Goal: Task Accomplishment & Management: Use online tool/utility

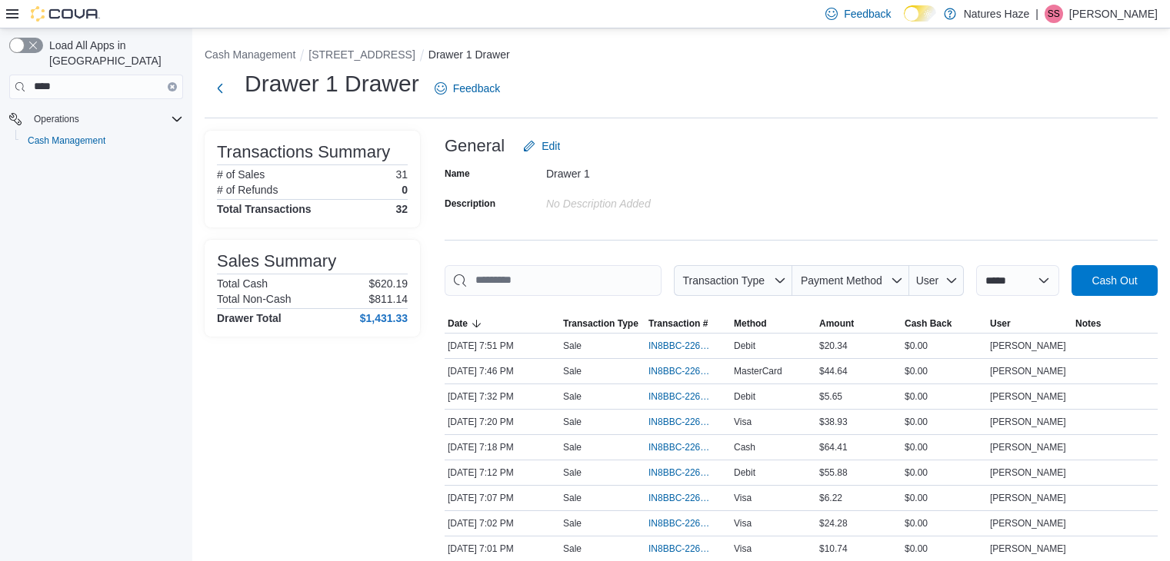
scroll to position [209, 0]
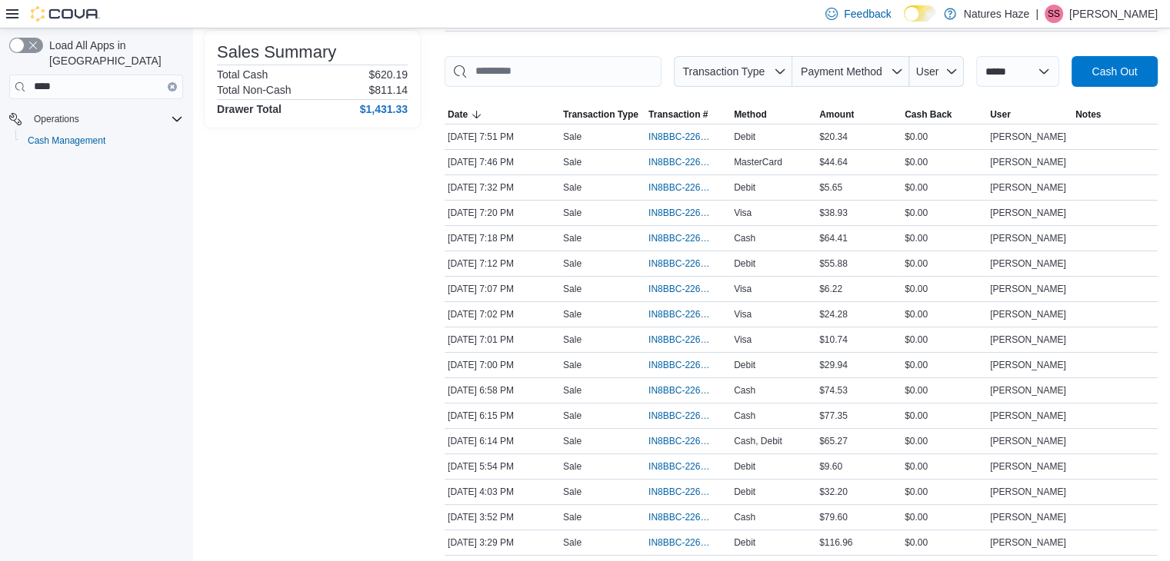
click at [172, 85] on icon "Clear input" at bounding box center [172, 86] width 3 height 3
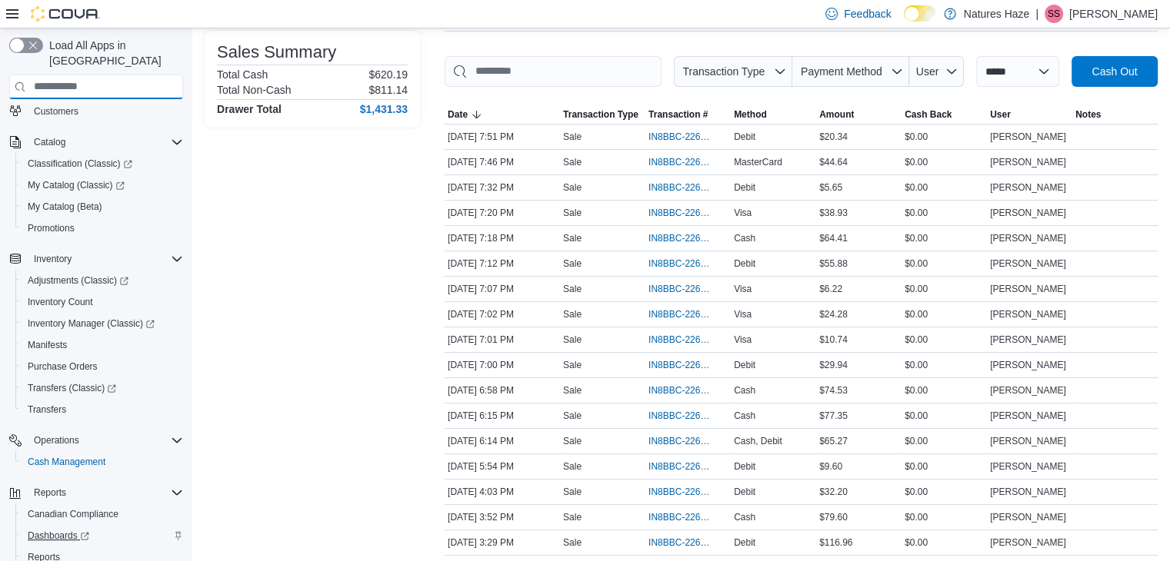
scroll to position [154, 0]
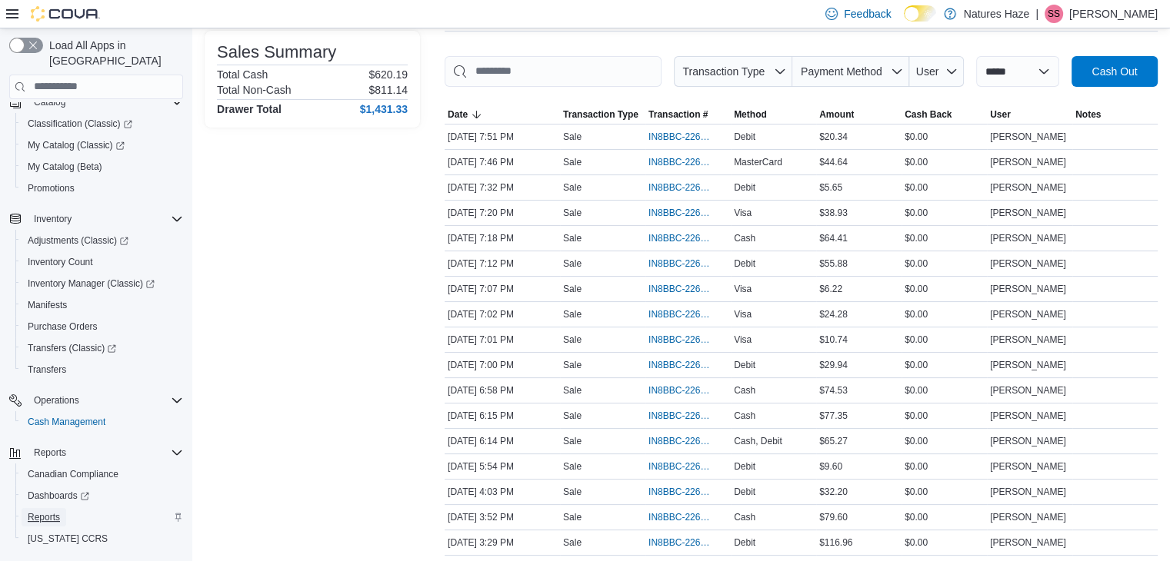
click at [58, 511] on span "Reports" at bounding box center [44, 517] width 32 height 12
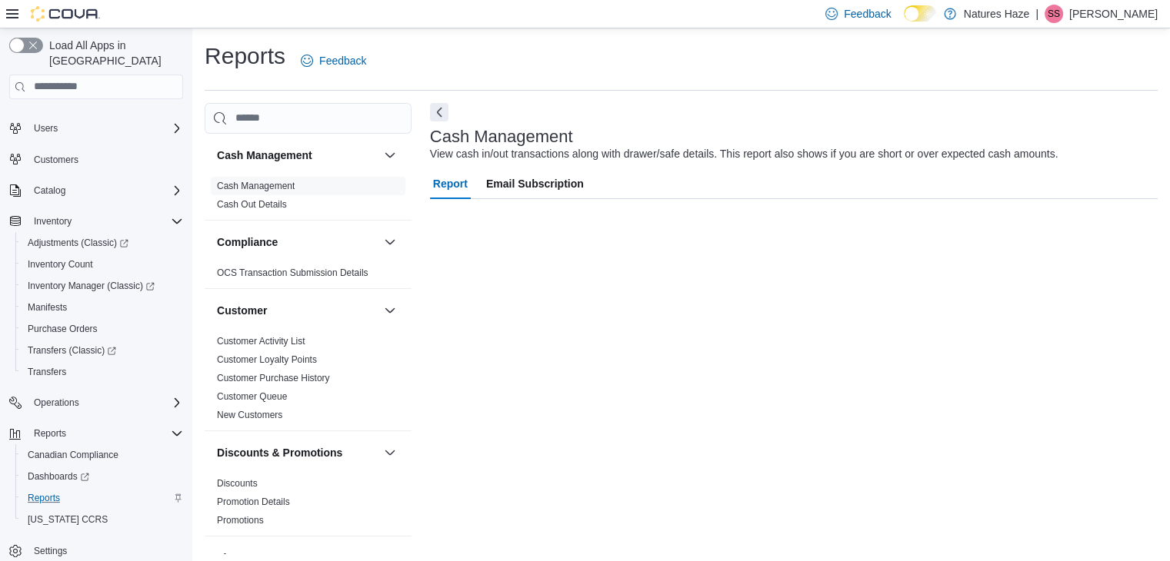
scroll to position [2, 0]
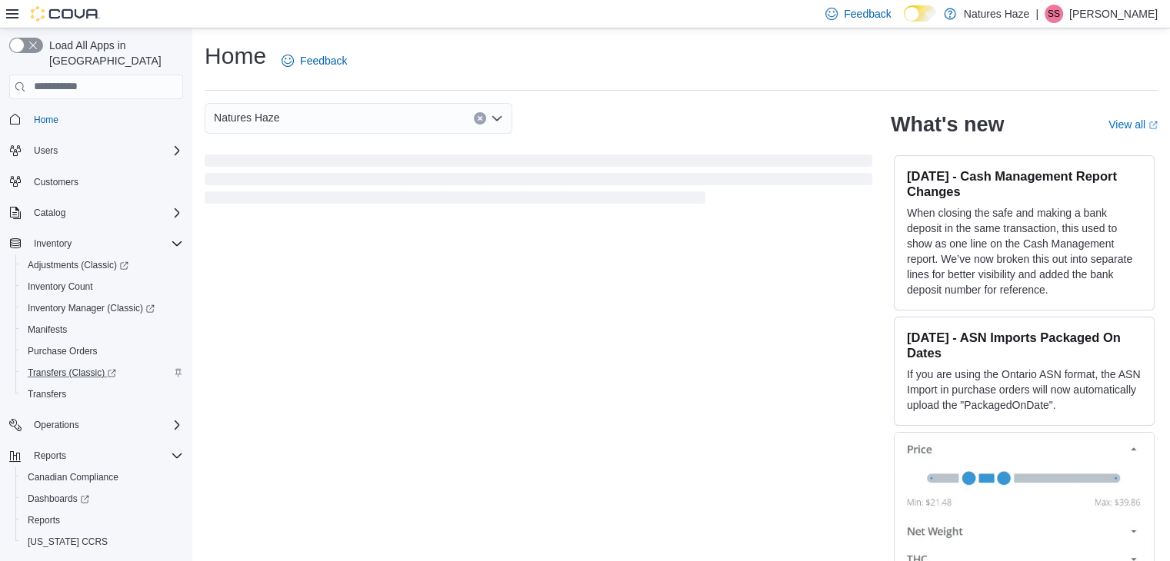
scroll to position [22, 0]
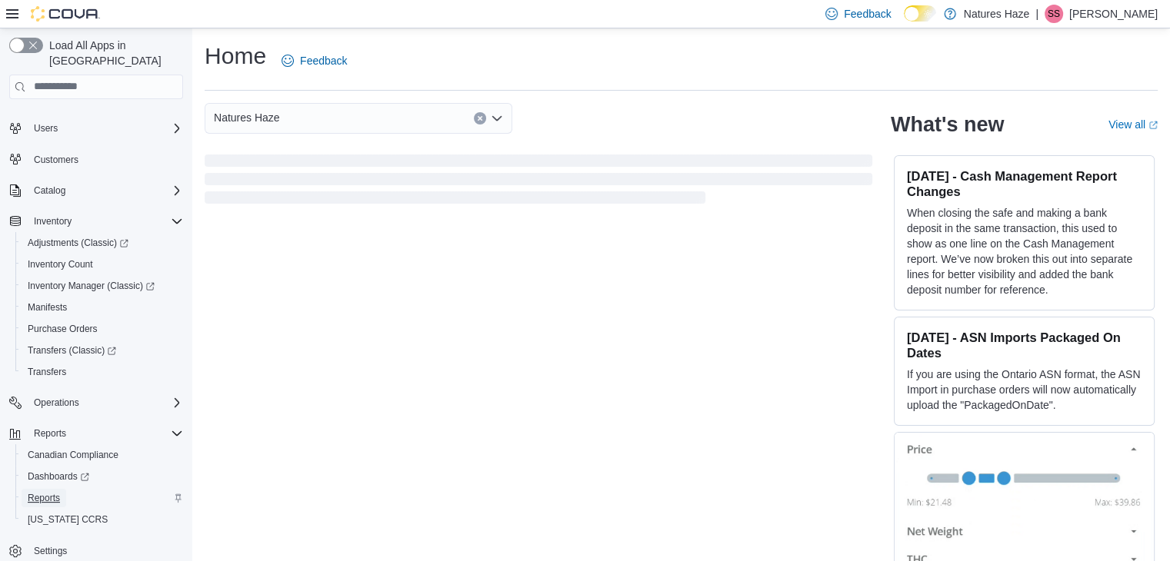
click at [62, 490] on link "Reports" at bounding box center [44, 498] width 45 height 18
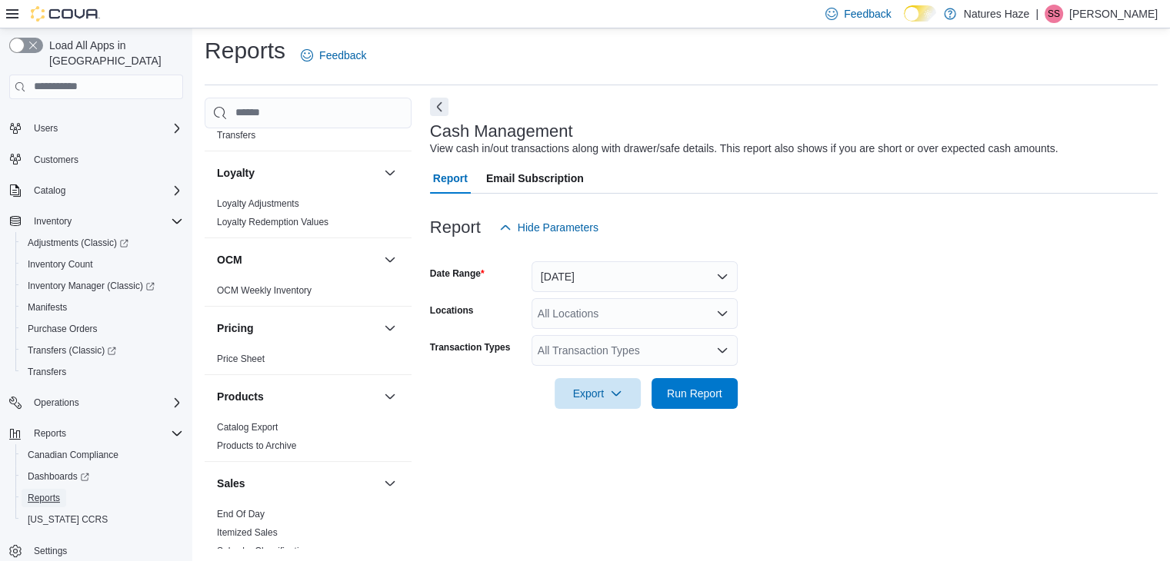
scroll to position [749, 0]
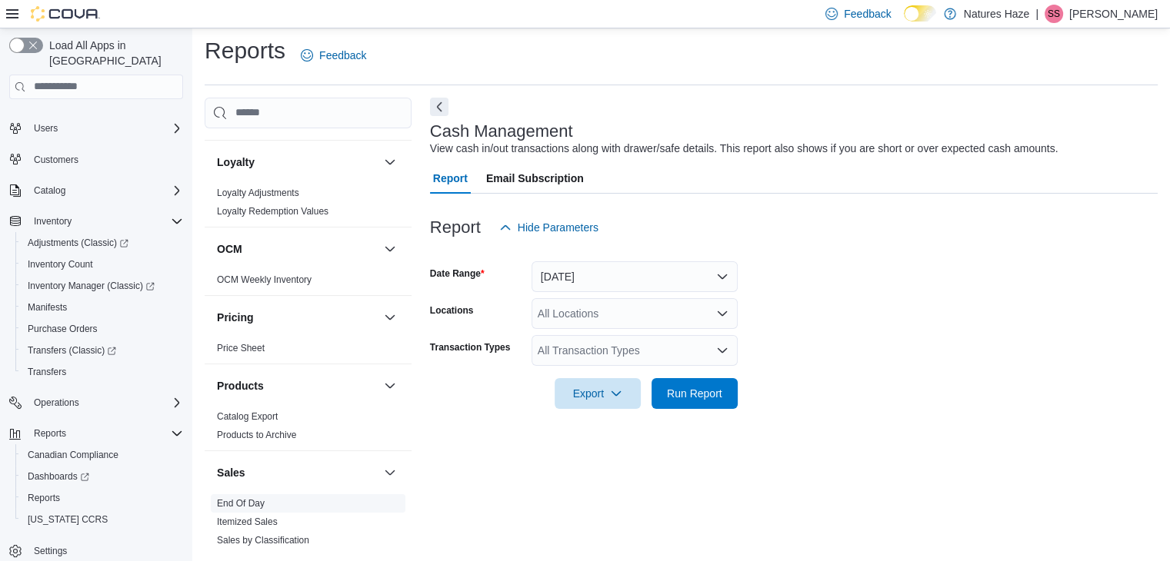
click at [248, 500] on link "End Of Day" at bounding box center [241, 503] width 48 height 11
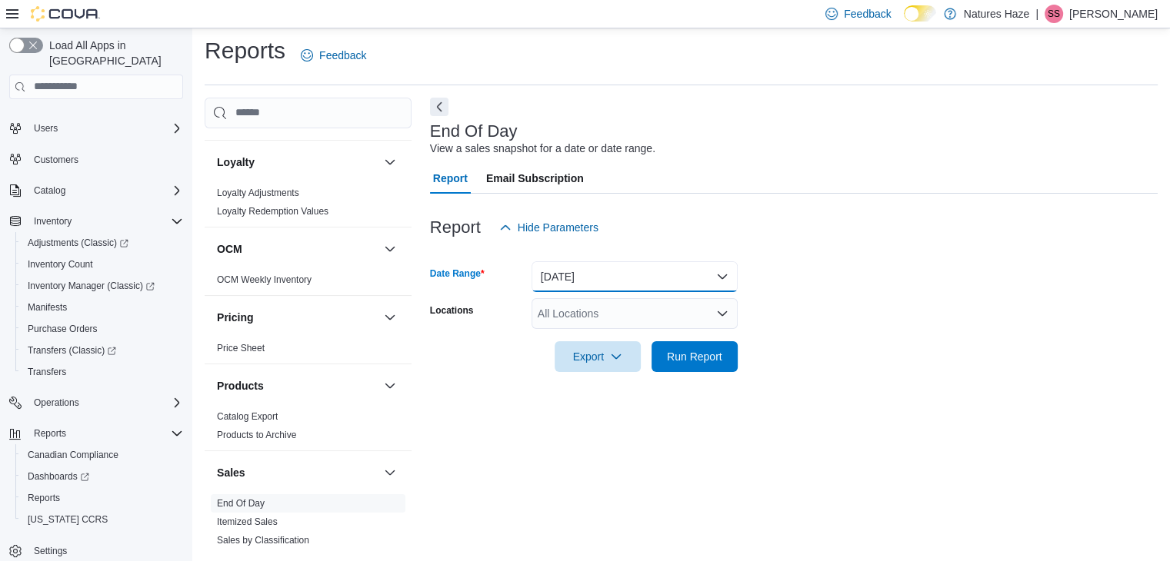
click at [714, 271] on button "[DATE]" at bounding box center [634, 276] width 206 height 31
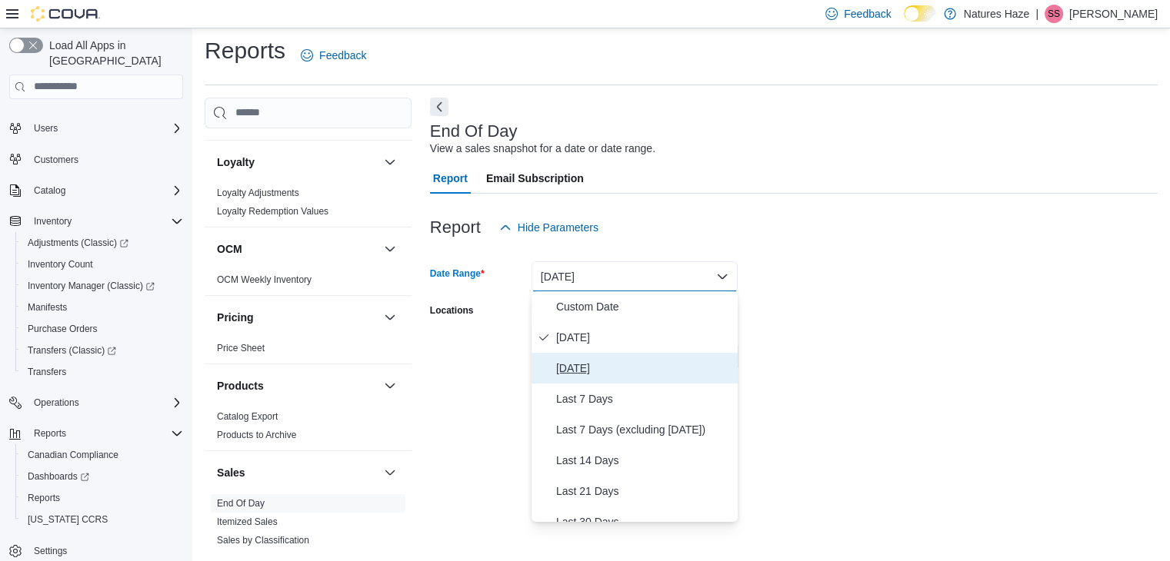
click at [631, 368] on span "Yesterday" at bounding box center [643, 368] width 175 height 18
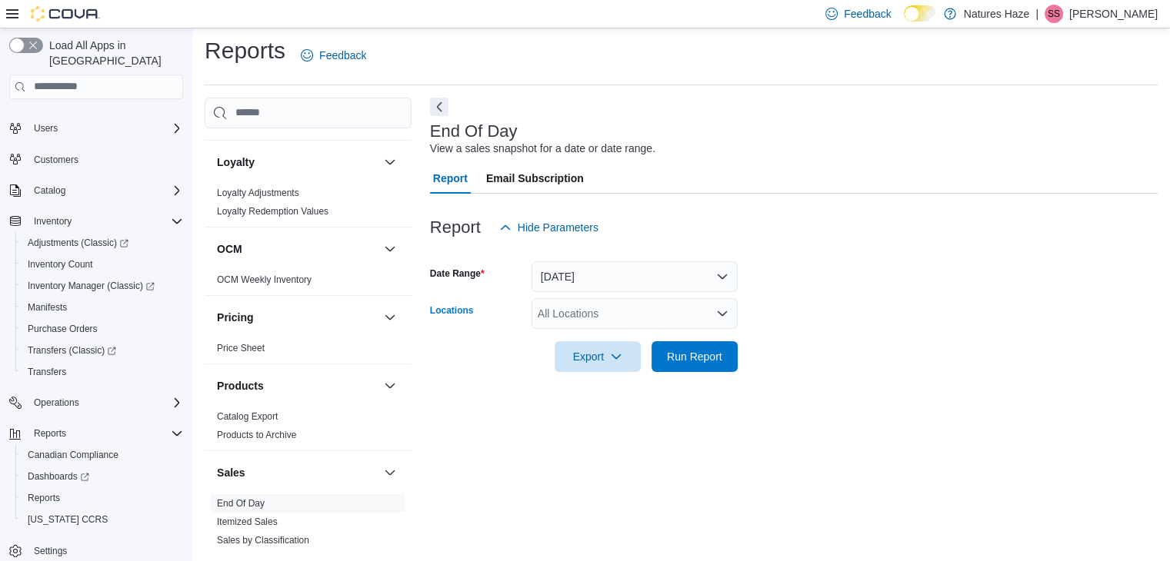
click at [725, 318] on icon "Open list of options" at bounding box center [722, 314] width 12 height 12
click at [818, 268] on form "Date Range Yesterday Locations All Locations Export Run Report" at bounding box center [793, 307] width 727 height 129
click at [661, 360] on span "Run Report" at bounding box center [695, 356] width 68 height 31
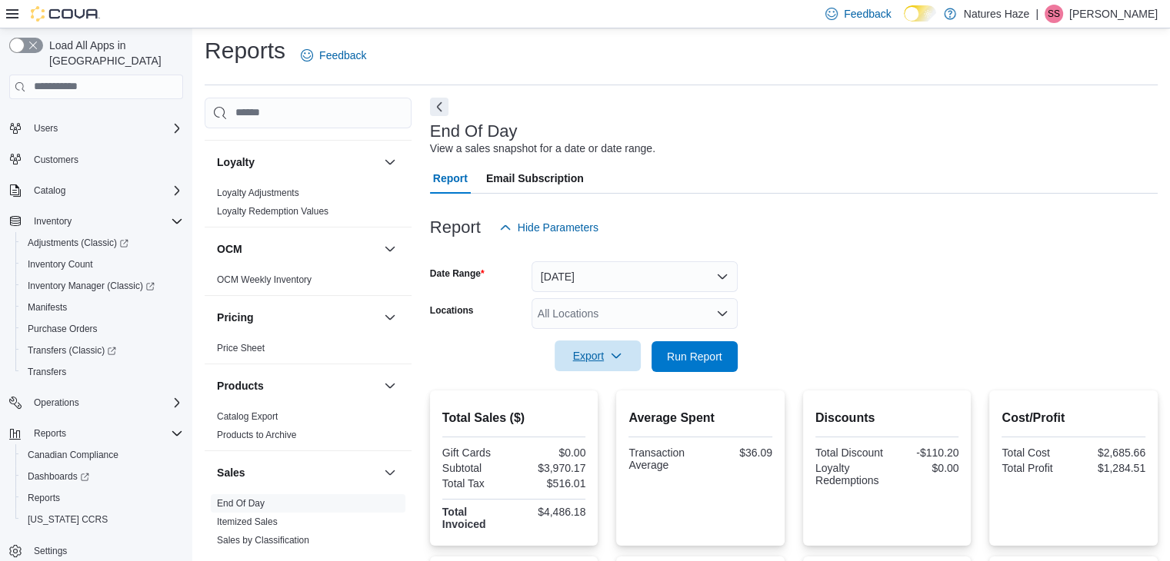
click at [596, 350] on span "Export" at bounding box center [598, 356] width 68 height 31
click at [624, 420] on span "Export to Pdf" at bounding box center [599, 417] width 69 height 12
